Goal: Task Accomplishment & Management: Complete application form

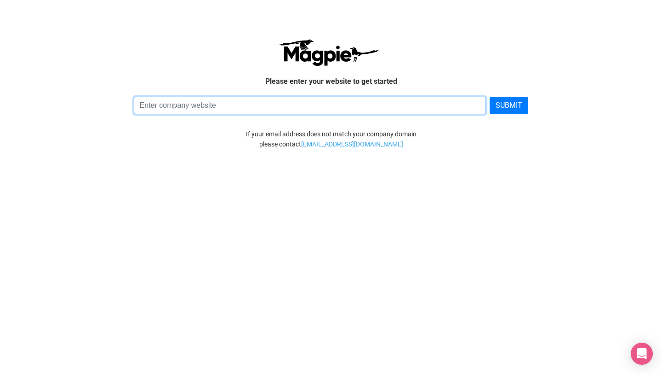
click at [200, 106] on input at bounding box center [310, 105] width 353 height 17
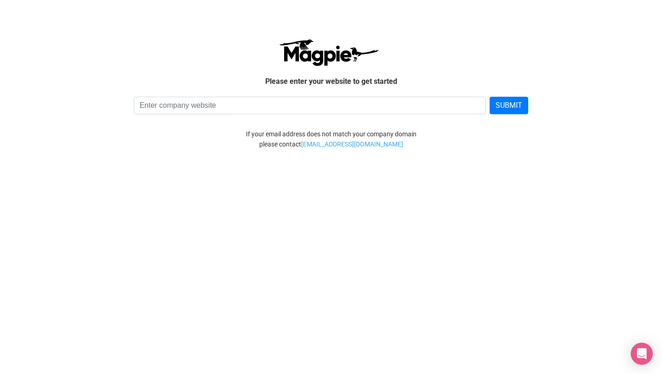
click at [164, 153] on div "Please enter your website to get started SUBMIT If your email address does not …" at bounding box center [331, 93] width 534 height 169
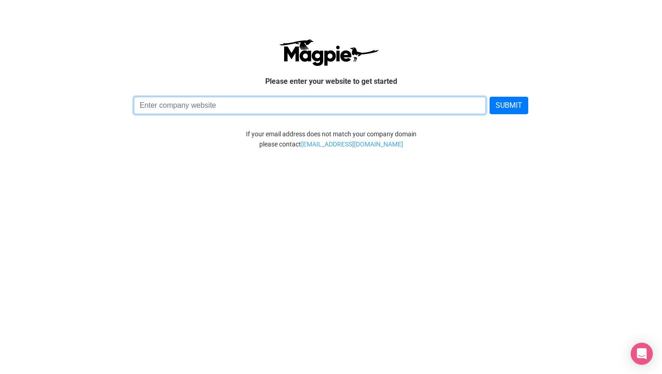
click at [248, 110] on input at bounding box center [310, 105] width 353 height 17
type input "klook.com"
click at [490, 97] on button "SUBMIT" at bounding box center [509, 105] width 39 height 17
click at [211, 102] on input "klook.com" at bounding box center [310, 105] width 353 height 17
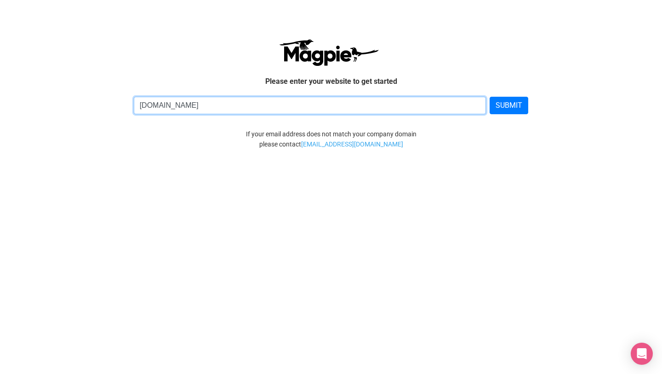
click at [211, 102] on input "klook.com" at bounding box center [310, 105] width 353 height 17
type input "www.thebigredtravelcompany.com"
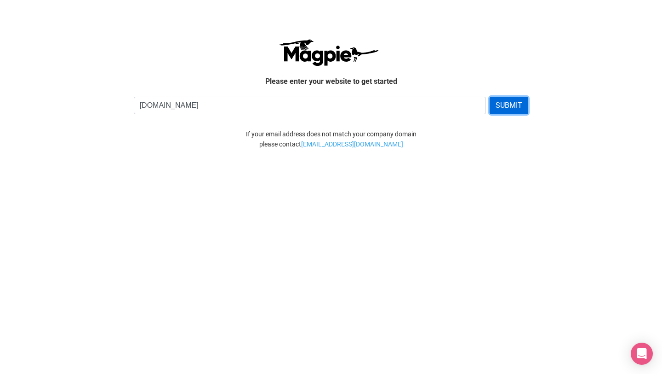
click at [512, 97] on button "SUBMIT" at bounding box center [509, 105] width 39 height 17
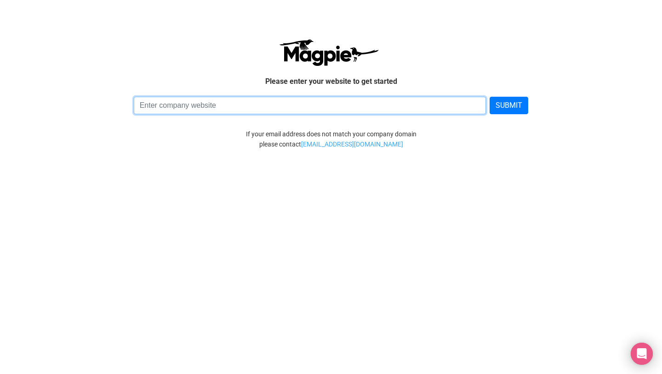
click at [270, 107] on input at bounding box center [310, 105] width 353 height 17
type input "bigredtravelcompany.com"
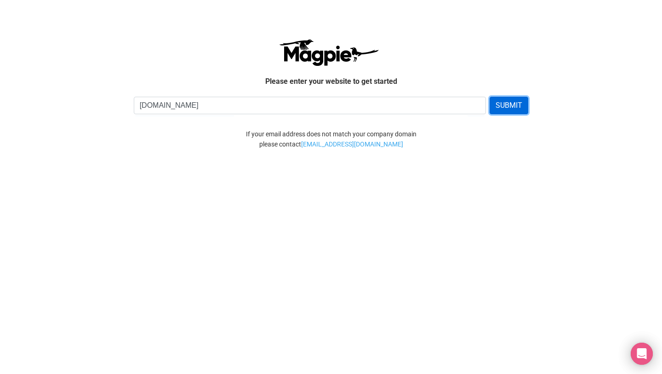
click at [521, 106] on button "SUBMIT" at bounding box center [509, 105] width 39 height 17
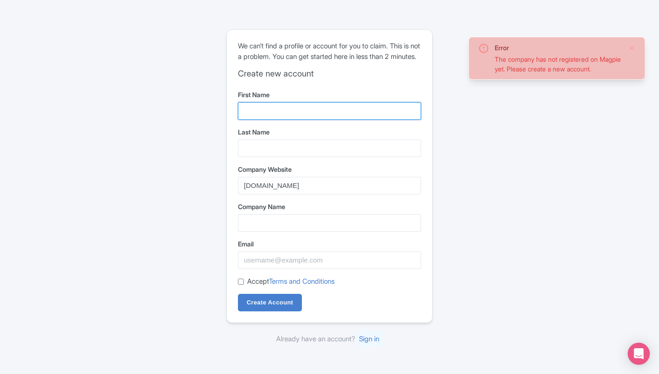
click at [303, 118] on input "First Name" at bounding box center [329, 110] width 183 height 17
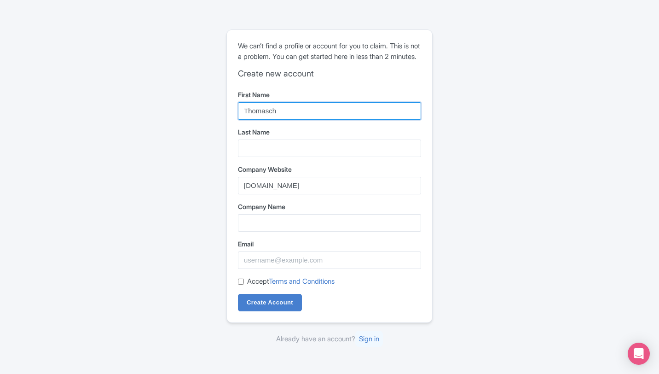
type input "Thomasch"
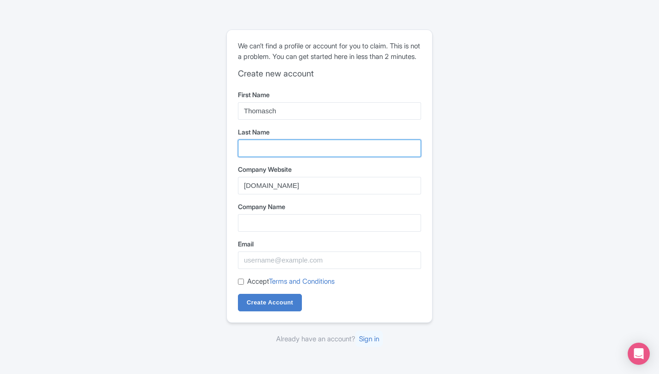
click at [284, 155] on input "Last Name" at bounding box center [329, 147] width 183 height 17
type input "Johnson"
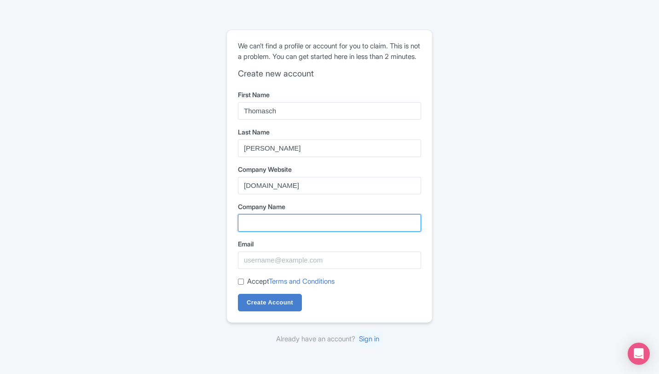
click at [265, 227] on input "Company Name" at bounding box center [329, 222] width 183 height 17
type input "Big Red Travel"
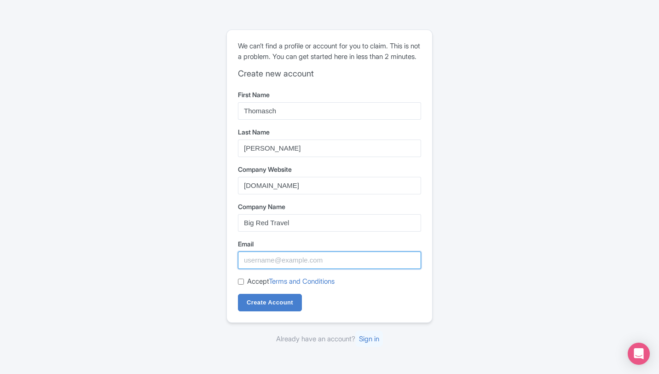
click at [282, 267] on input "Email" at bounding box center [329, 259] width 183 height 17
type input "bigredtravel94@gmail.com"
click at [242, 284] on input "Accept Terms and Conditions" at bounding box center [241, 281] width 6 height 6
checkbox input "true"
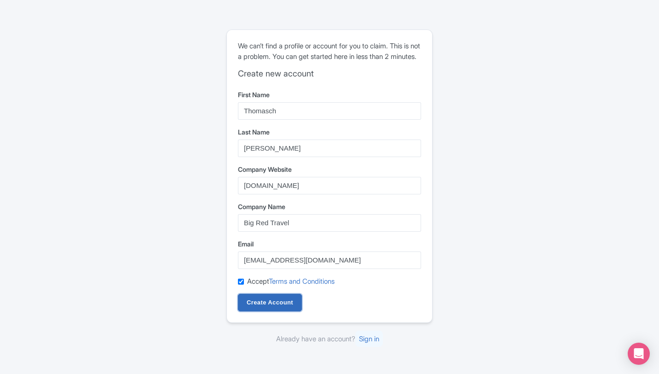
click at [256, 309] on input "Create Account" at bounding box center [270, 301] width 64 height 17
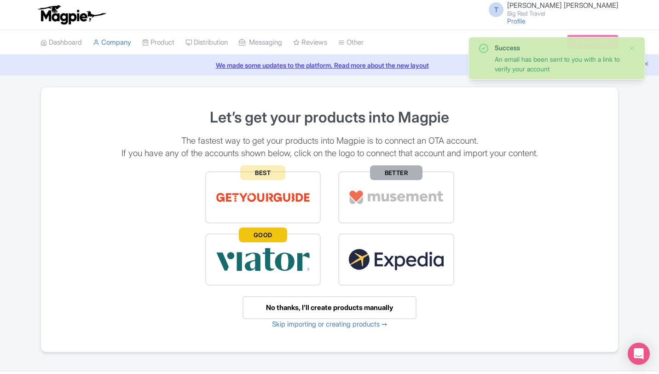
click at [334, 309] on div "No thanks, I’ll create products manually" at bounding box center [329, 307] width 174 height 23
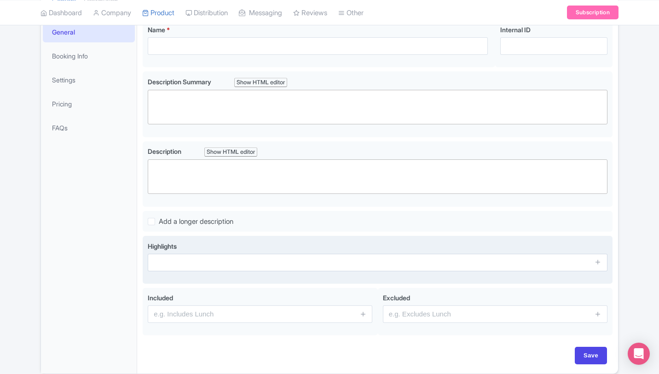
scroll to position [160, 0]
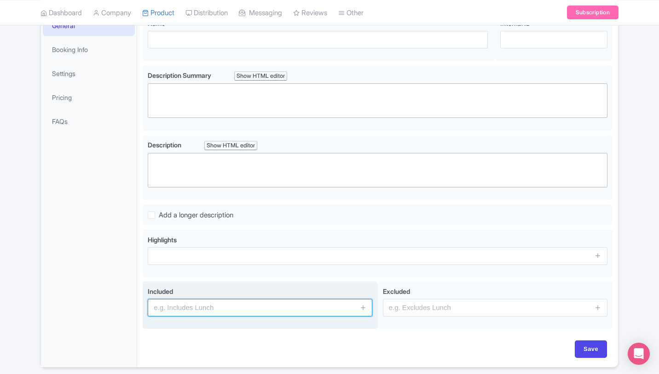
click at [332, 307] on input "text" at bounding box center [260, 307] width 224 height 17
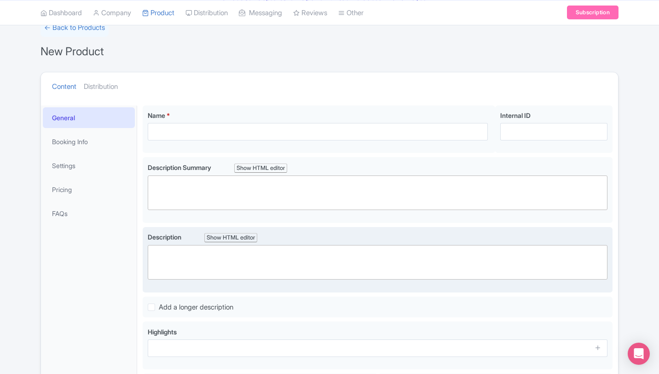
scroll to position [10, 0]
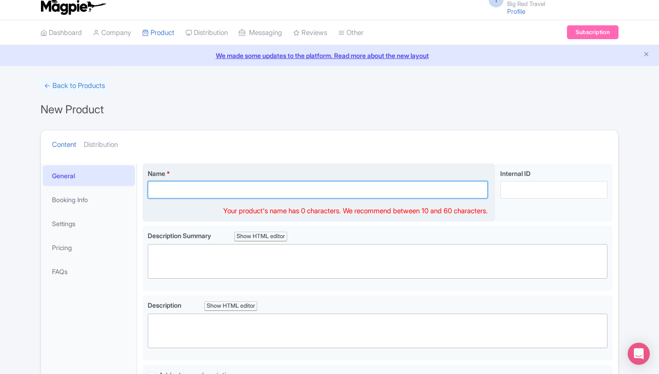
click at [192, 189] on input "Name *" at bounding box center [318, 189] width 340 height 17
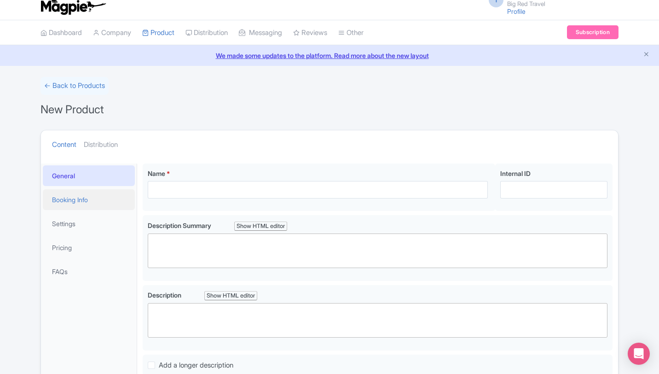
click at [89, 201] on link "Booking Info" at bounding box center [89, 199] width 92 height 21
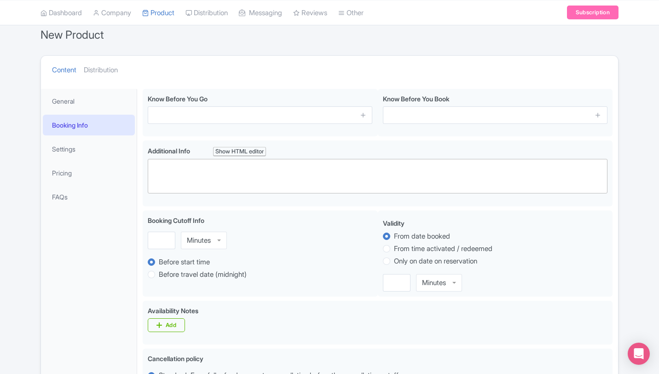
scroll to position [90, 0]
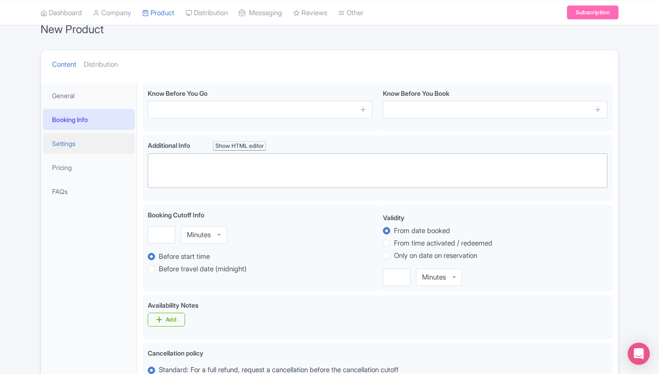
click at [64, 142] on link "Settings" at bounding box center [89, 143] width 92 height 21
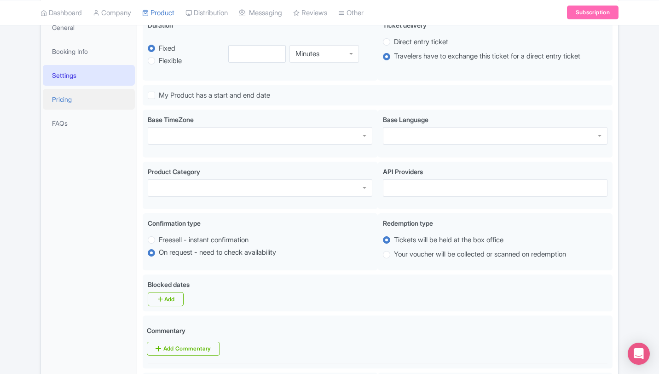
click at [64, 100] on link "Pricing" at bounding box center [89, 99] width 92 height 21
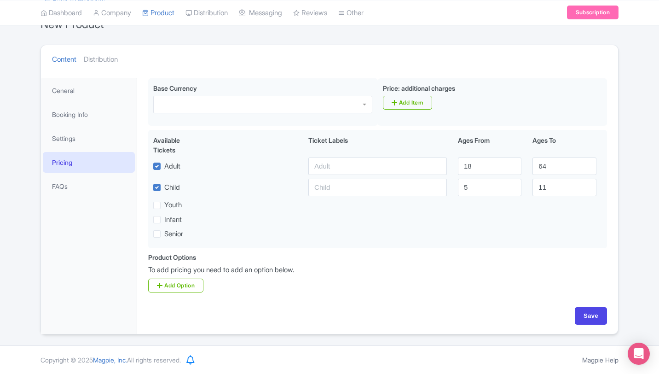
click at [456, 264] on div "Product Options i To add pricing you need to add an option below. Add Option" at bounding box center [378, 272] width 470 height 40
click at [66, 183] on link "FAQs" at bounding box center [89, 186] width 92 height 21
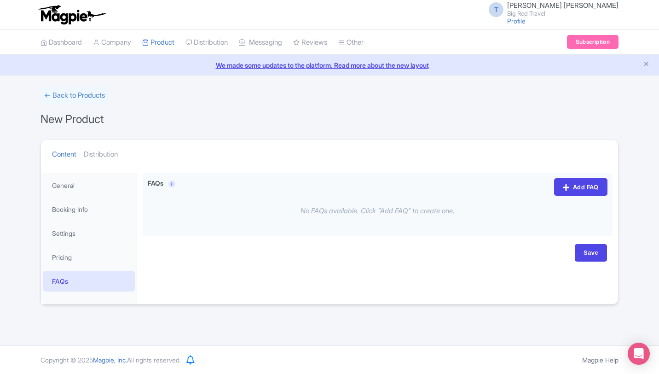
scroll to position [0, 0]
click at [600, 39] on link "Subscription" at bounding box center [593, 42] width 52 height 14
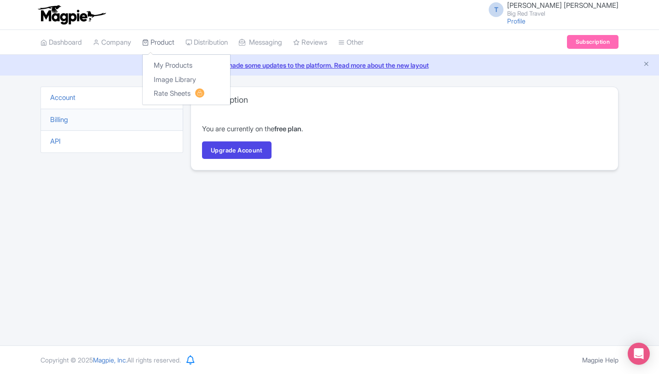
click at [163, 43] on link "Product" at bounding box center [158, 42] width 32 height 25
click at [61, 48] on link "Dashboard" at bounding box center [60, 42] width 41 height 25
click at [69, 42] on link "Dashboard" at bounding box center [60, 42] width 41 height 25
